Goal: Transaction & Acquisition: Purchase product/service

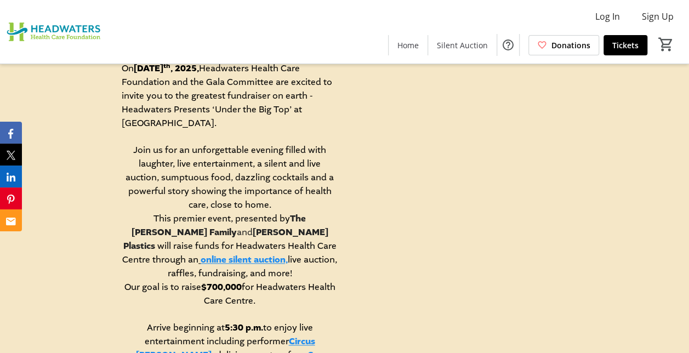
scroll to position [548, 0]
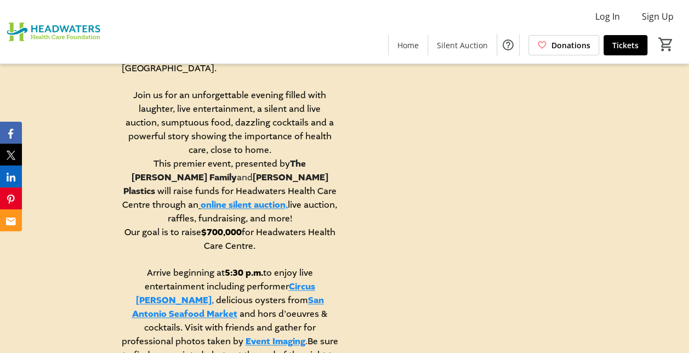
click at [288, 199] on link "online silent auction," at bounding box center [244, 205] width 87 height 12
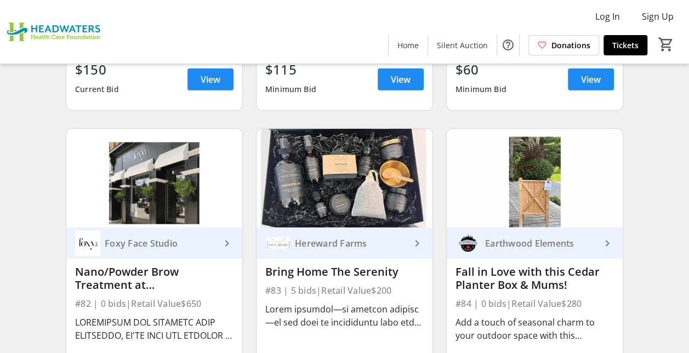
scroll to position [7843, 0]
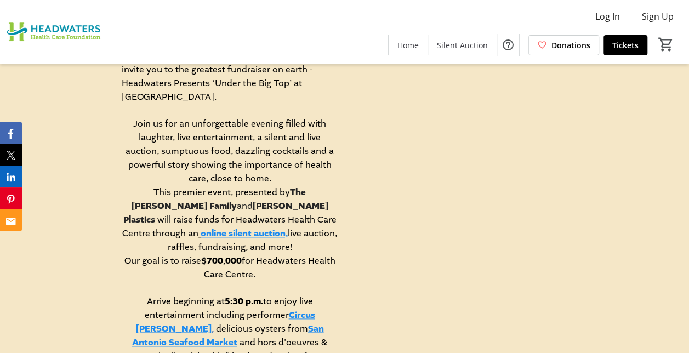
scroll to position [548, 0]
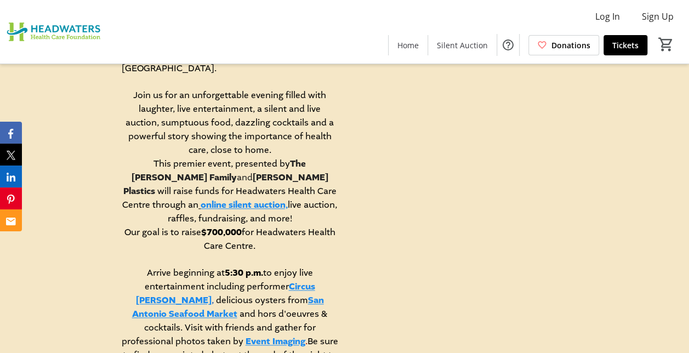
click at [288, 199] on link "online silent auction," at bounding box center [244, 205] width 87 height 12
